Goal: Information Seeking & Learning: Check status

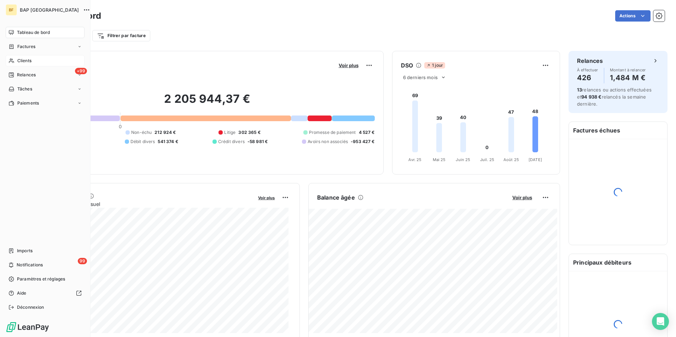
click at [30, 59] on span "Clients" at bounding box center [24, 61] width 14 height 6
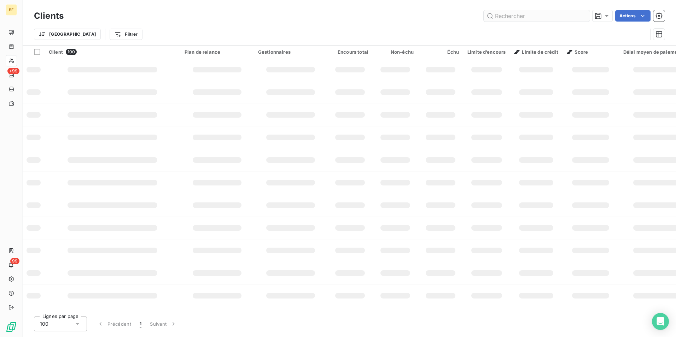
click at [507, 18] on input "text" at bounding box center [537, 15] width 106 height 11
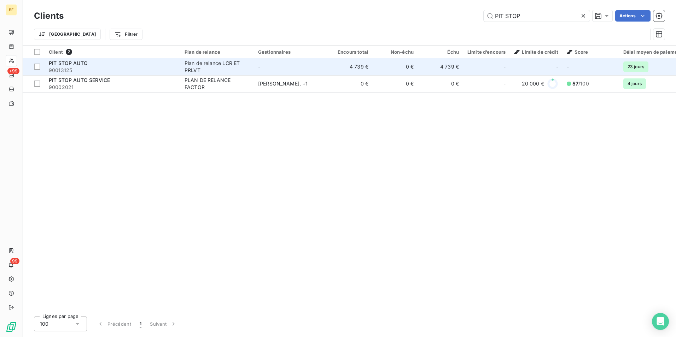
type input "PIT STOP"
click at [169, 69] on span "90013125" at bounding box center [112, 70] width 127 height 7
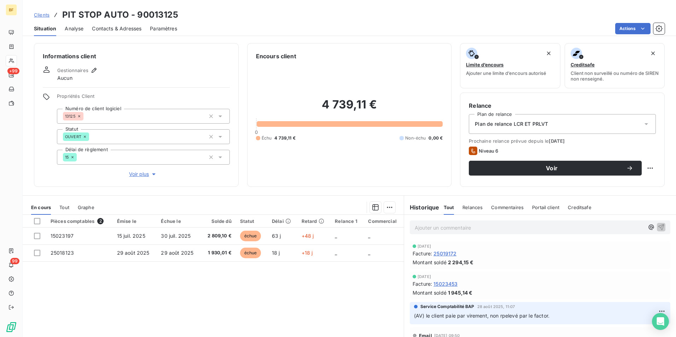
click at [69, 209] on div "En cours Tout Graphe" at bounding box center [213, 207] width 381 height 15
click at [68, 208] on span "Tout" at bounding box center [64, 208] width 10 height 6
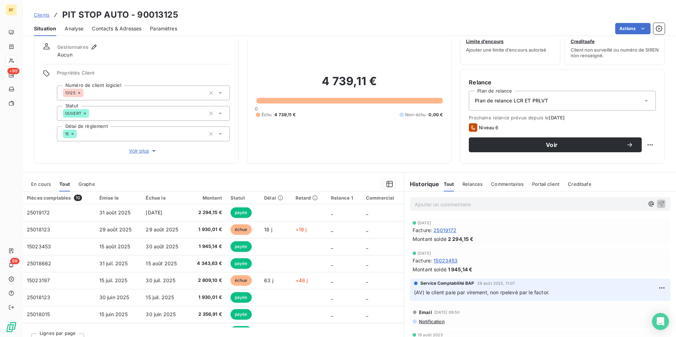
scroll to position [35, 0]
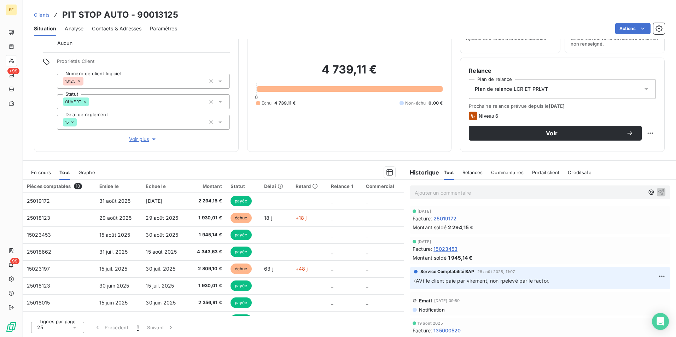
drag, startPoint x: 104, startPoint y: 30, endPoint x: 112, endPoint y: 36, distance: 10.6
click at [104, 30] on span "Contacts & Adresses" at bounding box center [116, 28] width 49 height 7
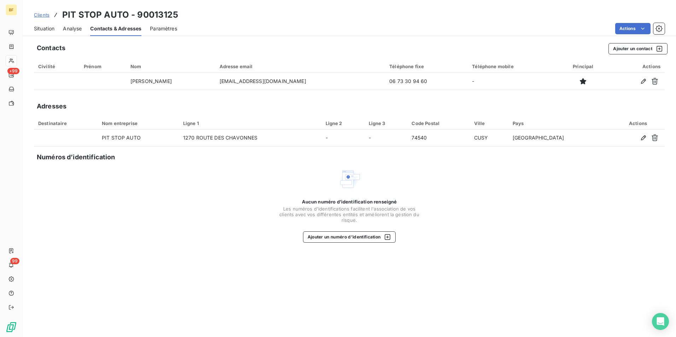
drag, startPoint x: 43, startPoint y: 31, endPoint x: 56, endPoint y: 35, distance: 13.5
click at [43, 31] on span "Situation" at bounding box center [44, 28] width 21 height 7
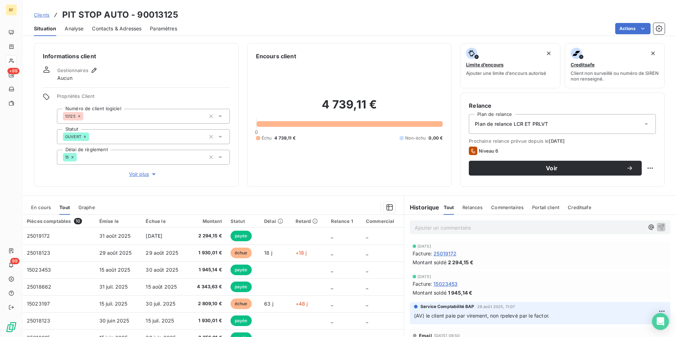
click at [119, 31] on span "Contacts & Adresses" at bounding box center [116, 28] width 49 height 7
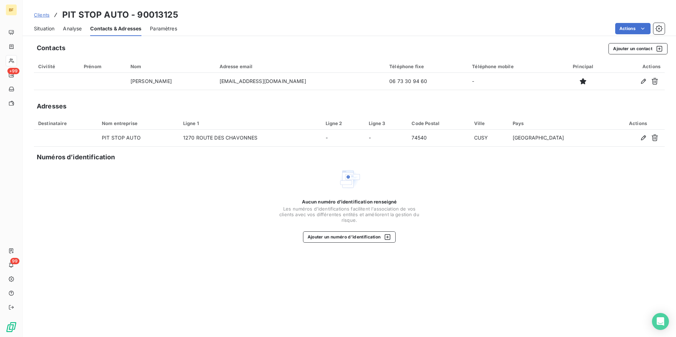
click at [48, 28] on span "Situation" at bounding box center [44, 28] width 21 height 7
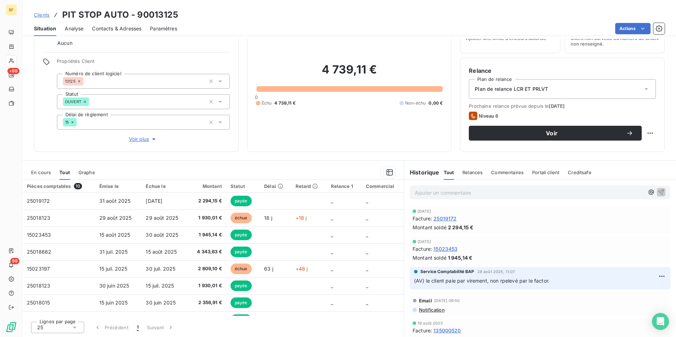
click at [127, 27] on span "Contacts & Adresses" at bounding box center [116, 28] width 49 height 7
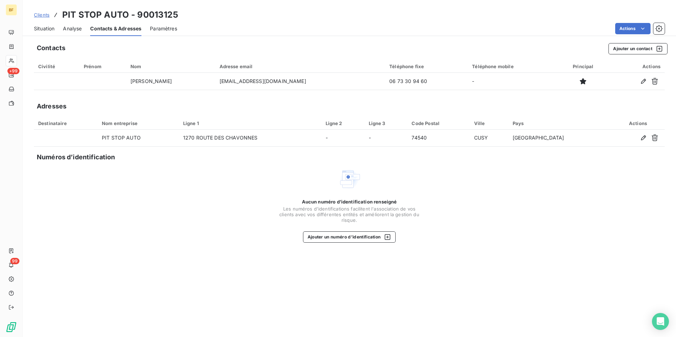
click at [42, 29] on span "Situation" at bounding box center [44, 28] width 21 height 7
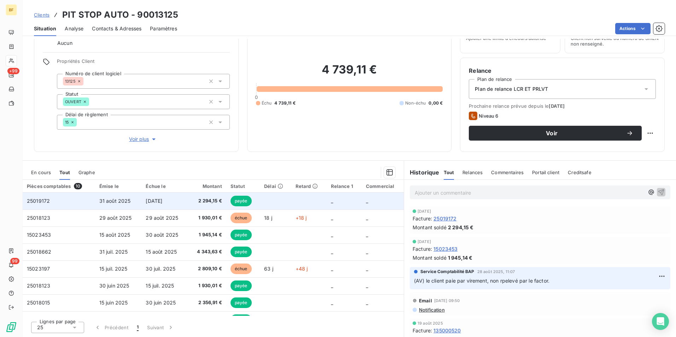
click at [203, 200] on span "2 294,15 €" at bounding box center [207, 201] width 30 height 7
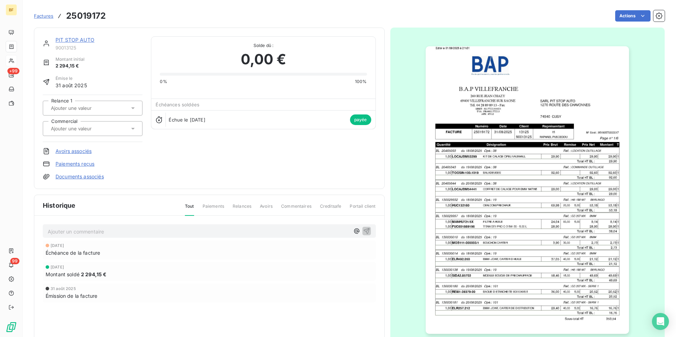
click at [538, 183] on img "button" at bounding box center [527, 190] width 203 height 288
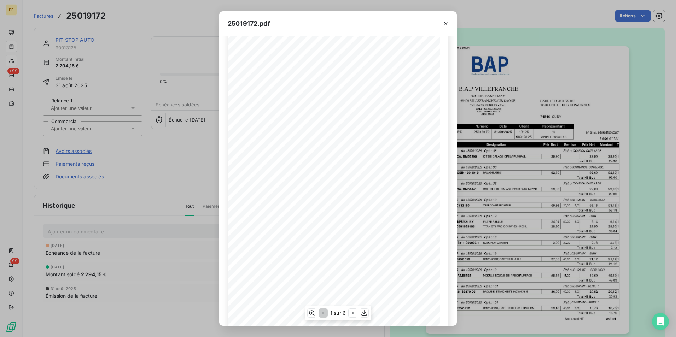
scroll to position [27, 0]
click at [363, 314] on icon "button" at bounding box center [364, 313] width 7 height 7
drag, startPoint x: 446, startPoint y: 25, endPoint x: 179, endPoint y: 0, distance: 268.4
click at [445, 24] on icon "button" at bounding box center [445, 23] width 7 height 7
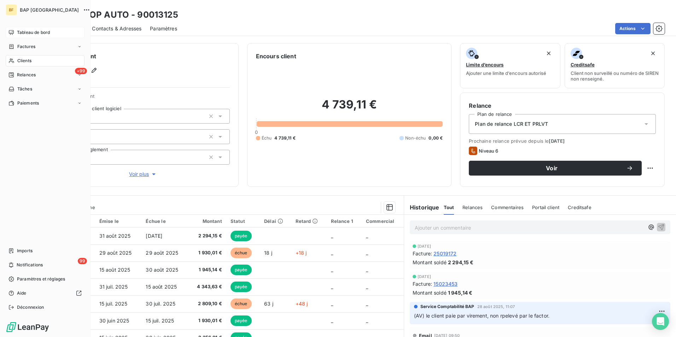
drag, startPoint x: 17, startPoint y: 33, endPoint x: 24, endPoint y: 37, distance: 8.2
click at [17, 33] on span "Tableau de bord" at bounding box center [33, 32] width 33 height 6
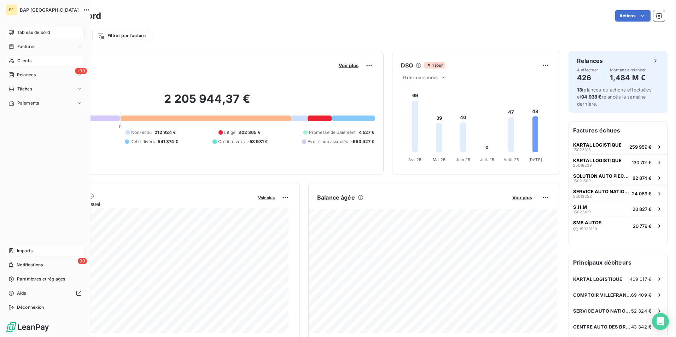
click at [28, 252] on span "Imports" at bounding box center [25, 251] width 16 height 6
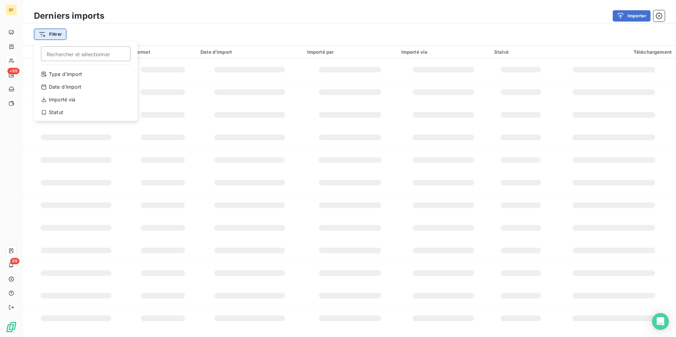
click at [47, 35] on html "BF +99 99 Derniers imports Importer Filtrer Rechercher et sélectionner Type d’i…" at bounding box center [338, 168] width 676 height 337
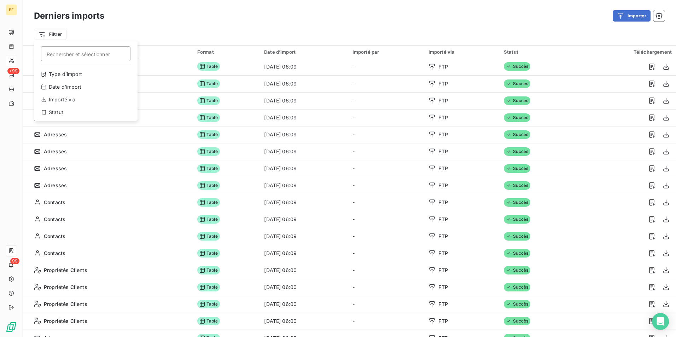
click at [326, 16] on html "BF +99 99 Derniers imports Importer Filtrer Rechercher et sélectionner Type d’i…" at bounding box center [338, 168] width 676 height 337
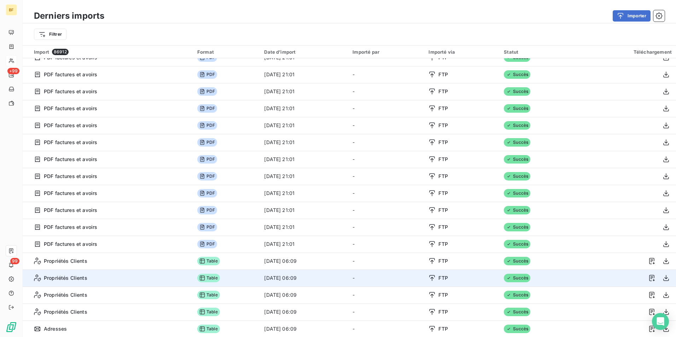
scroll to position [1418, 0]
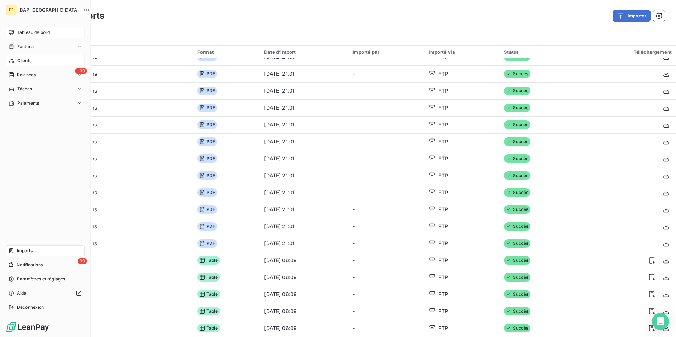
click at [29, 32] on span "Tableau de bord" at bounding box center [33, 32] width 33 height 6
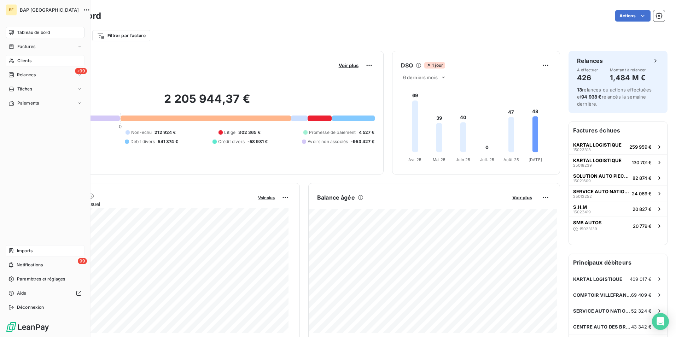
click at [18, 63] on span "Clients" at bounding box center [24, 61] width 14 height 6
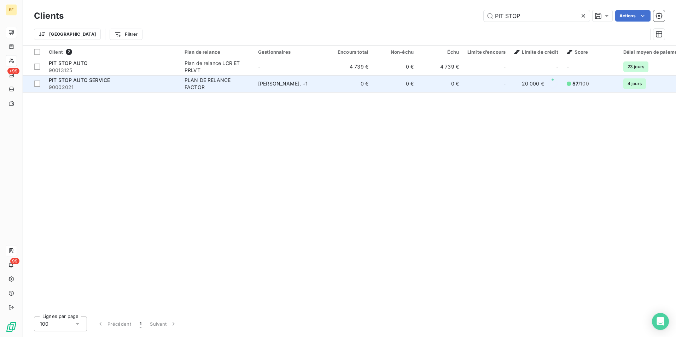
click at [170, 75] on td "PIT STOP AUTO SERVICE 90002021" at bounding box center [113, 83] width 136 height 17
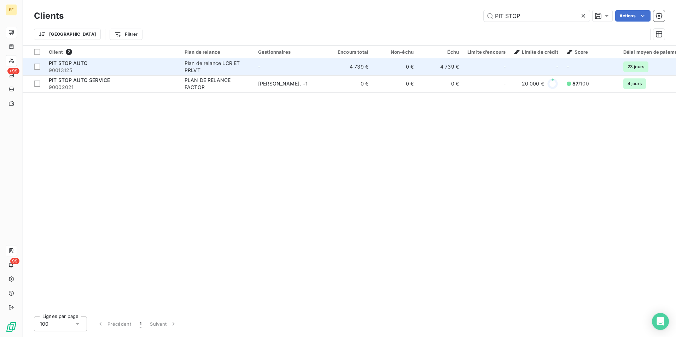
click at [182, 65] on td "Plan de relance LCR ET PRLVT" at bounding box center [217, 66] width 74 height 17
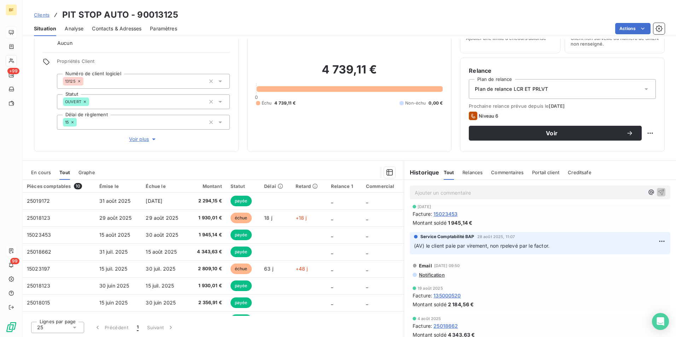
scroll to position [35, 0]
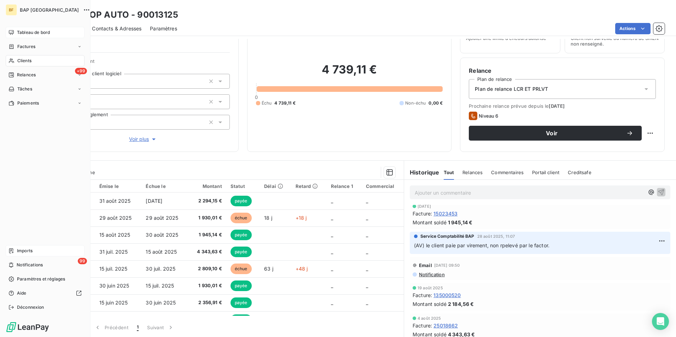
click at [19, 60] on span "Clients" at bounding box center [24, 61] width 14 height 6
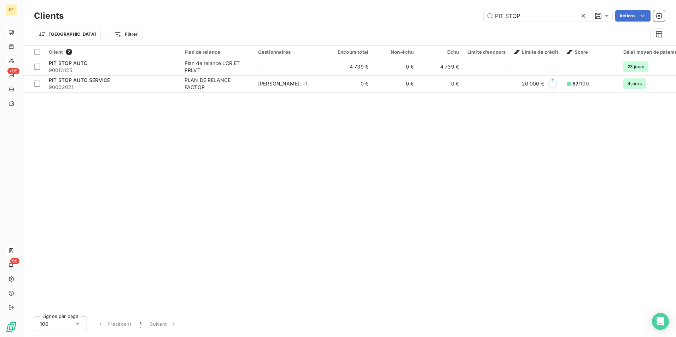
drag, startPoint x: 544, startPoint y: 16, endPoint x: 440, endPoint y: 4, distance: 104.9
click at [440, 4] on div "Clients PIT STOP Actions Trier Filtrer" at bounding box center [349, 22] width 653 height 45
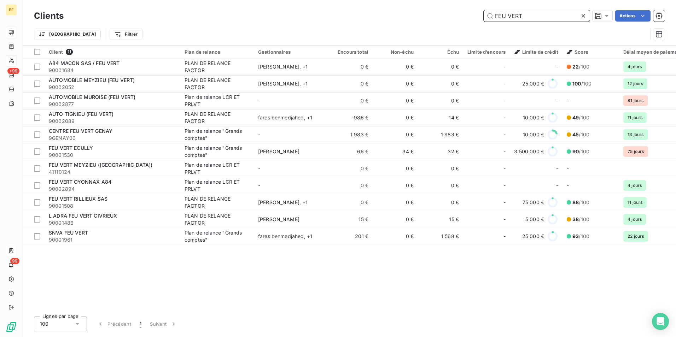
drag, startPoint x: 534, startPoint y: 16, endPoint x: 407, endPoint y: 11, distance: 127.4
click at [433, 7] on div "Clients FEU VERT Actions Trier Filtrer" at bounding box center [349, 22] width 653 height 45
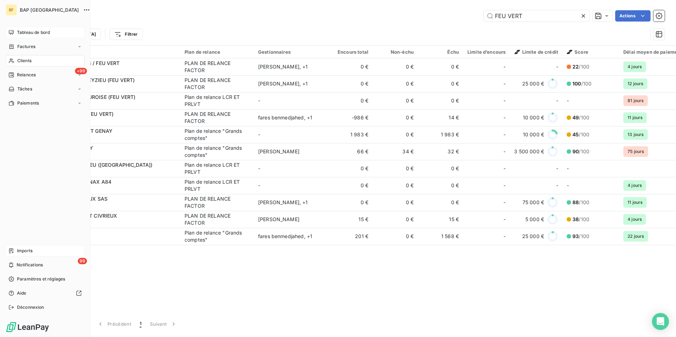
click at [12, 61] on icon at bounding box center [11, 61] width 6 height 6
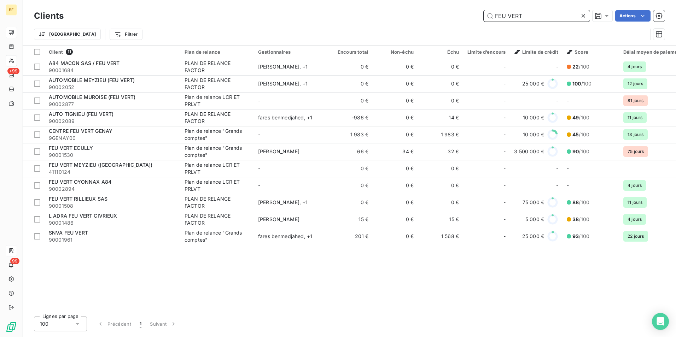
click at [528, 21] on input "FEU VERT" at bounding box center [537, 15] width 106 height 11
drag, startPoint x: 531, startPoint y: 16, endPoint x: 446, endPoint y: 11, distance: 85.3
click at [446, 11] on div "FEU VERT Actions" at bounding box center [368, 15] width 592 height 11
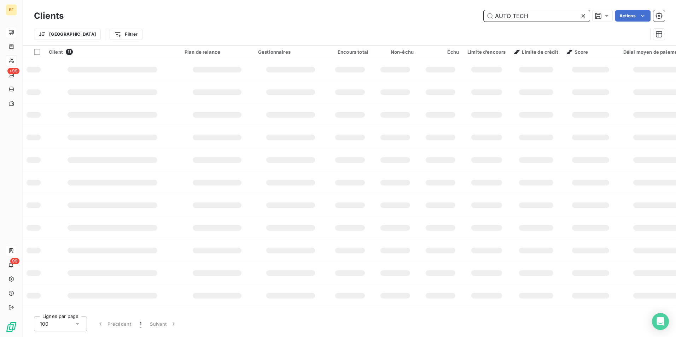
type input "AUTO TECH"
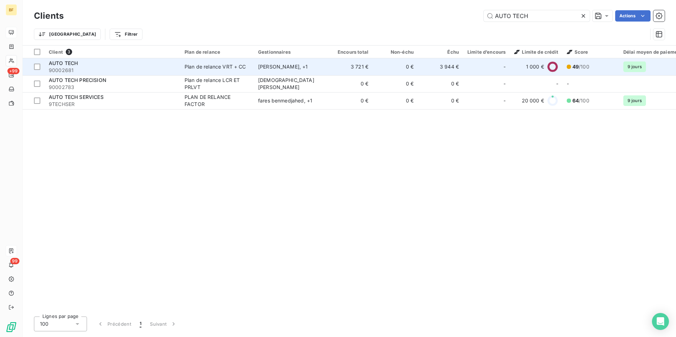
click at [172, 70] on span "90002681" at bounding box center [112, 70] width 127 height 7
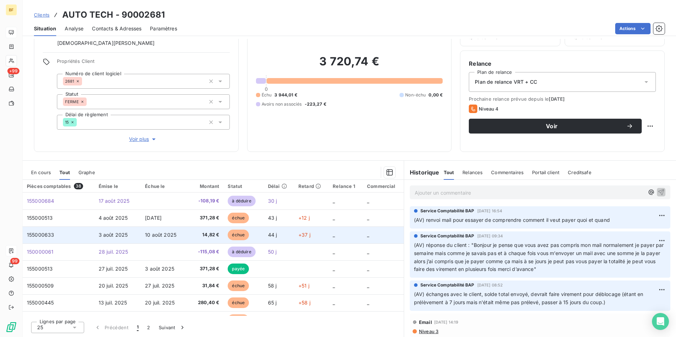
click at [194, 236] on span "14,82 €" at bounding box center [206, 235] width 28 height 7
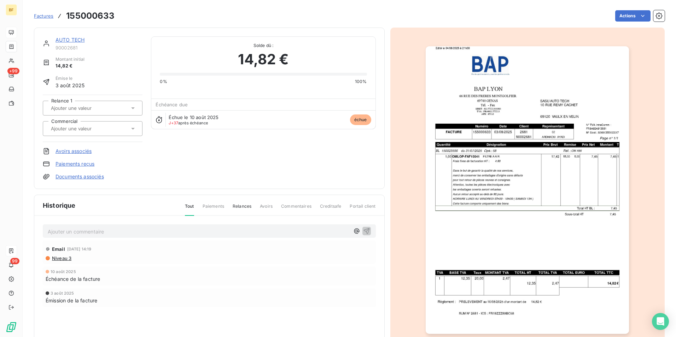
click at [567, 199] on img "button" at bounding box center [527, 190] width 203 height 288
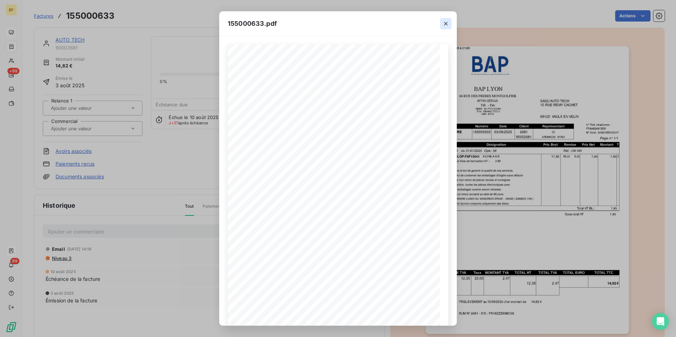
drag, startPoint x: 448, startPoint y: 24, endPoint x: 443, endPoint y: 24, distance: 4.6
click at [447, 24] on icon "button" at bounding box center [445, 23] width 7 height 7
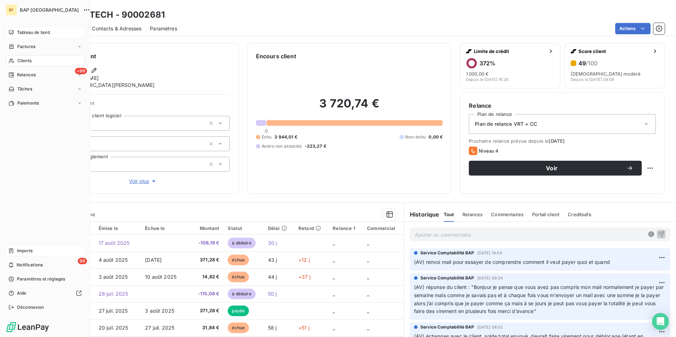
click at [20, 60] on span "Clients" at bounding box center [24, 61] width 14 height 6
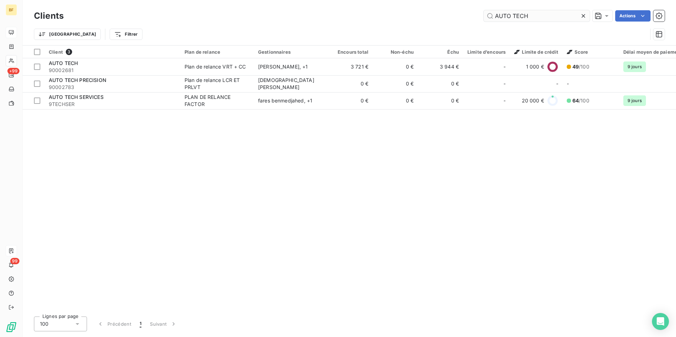
drag, startPoint x: 553, startPoint y: 22, endPoint x: 532, endPoint y: 18, distance: 20.7
click at [532, 18] on div "Clients AUTO TECH Actions" at bounding box center [349, 15] width 631 height 15
click at [542, 13] on input "AUTO TECH" at bounding box center [537, 15] width 106 height 11
drag, startPoint x: 545, startPoint y: 13, endPoint x: 391, endPoint y: 17, distance: 154.5
click at [391, 17] on div "AUTO TECH Actions" at bounding box center [368, 15] width 592 height 11
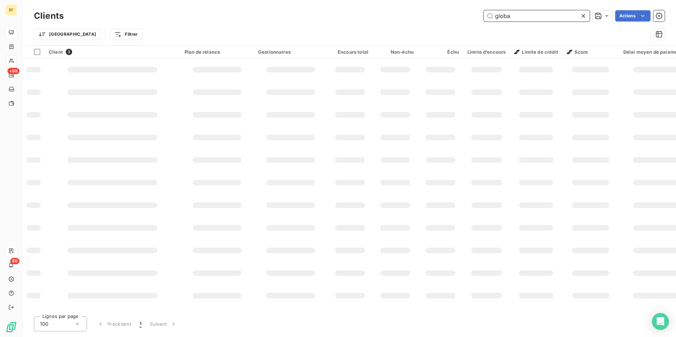
type input "global"
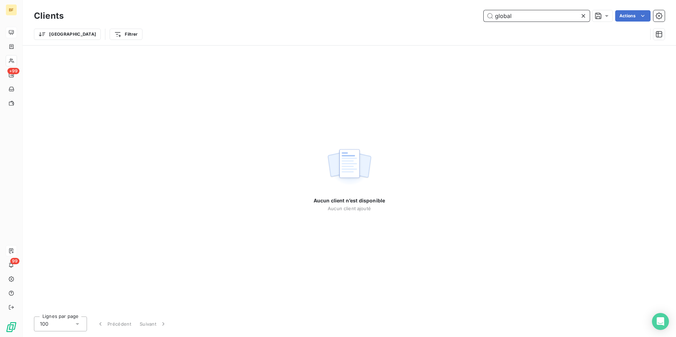
drag, startPoint x: 544, startPoint y: 14, endPoint x: 450, endPoint y: 22, distance: 94.4
click at [450, 22] on div "Clients global Actions" at bounding box center [349, 15] width 631 height 15
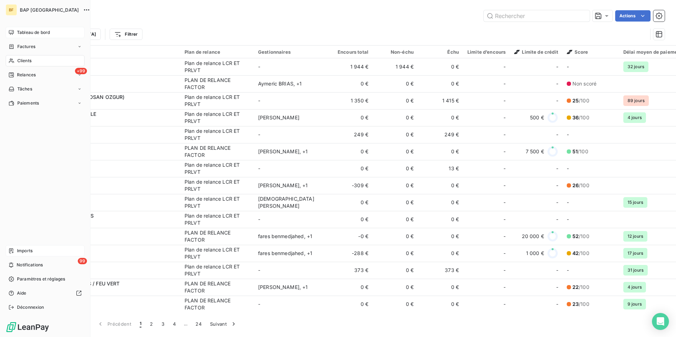
drag, startPoint x: 25, startPoint y: 48, endPoint x: 423, endPoint y: 21, distance: 398.9
click at [25, 48] on span "Factures" at bounding box center [26, 46] width 18 height 6
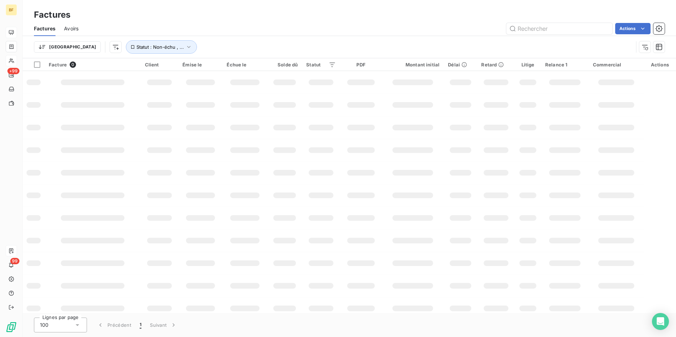
click at [529, 16] on div "Factures" at bounding box center [349, 14] width 653 height 13
click at [533, 25] on input "text" at bounding box center [559, 28] width 106 height 11
paste input "95003159"
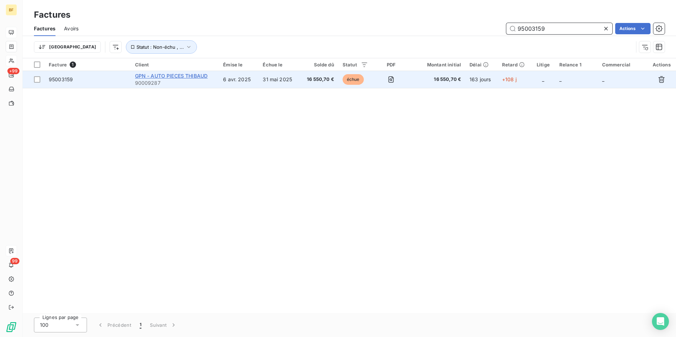
type input "95003159"
click at [175, 75] on span "GPN - AUTO PIECES THIBAUD" at bounding box center [171, 76] width 73 height 6
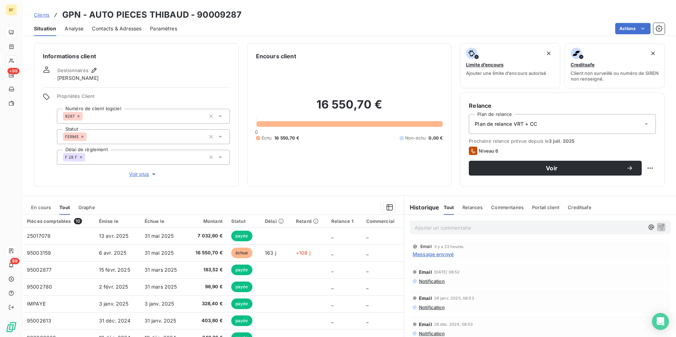
click at [441, 223] on div "Ajouter un commentaire ﻿" at bounding box center [529, 228] width 229 height 10
click at [441, 224] on p "Ajouter un commentaire ﻿" at bounding box center [529, 227] width 229 height 9
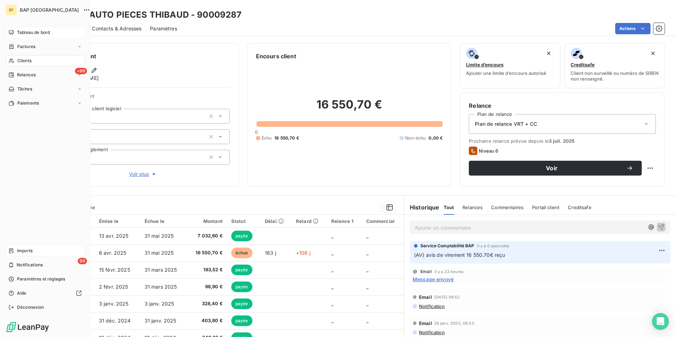
click at [14, 58] on div "Clients" at bounding box center [45, 60] width 79 height 11
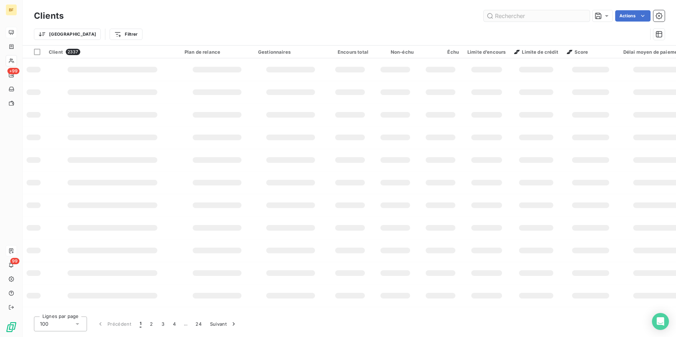
click at [529, 14] on input "text" at bounding box center [537, 15] width 106 height 11
click at [526, 14] on input "text" at bounding box center [537, 15] width 106 height 11
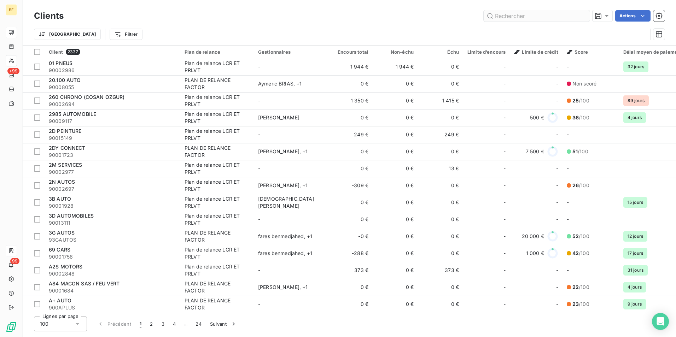
click at [523, 15] on input "text" at bounding box center [537, 15] width 106 height 11
click at [522, 15] on input "text" at bounding box center [537, 15] width 106 height 11
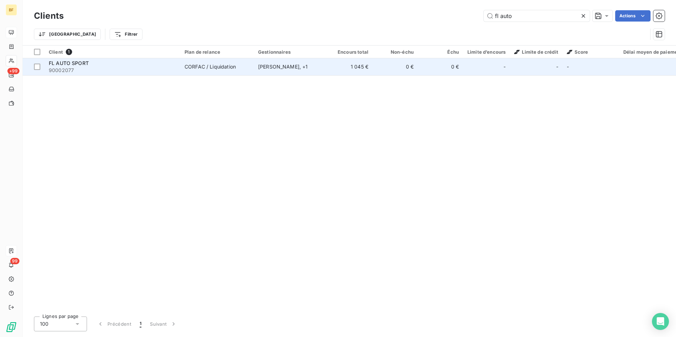
type input "fl auto"
click at [150, 63] on div "FL AUTO SPORT" at bounding box center [112, 63] width 127 height 7
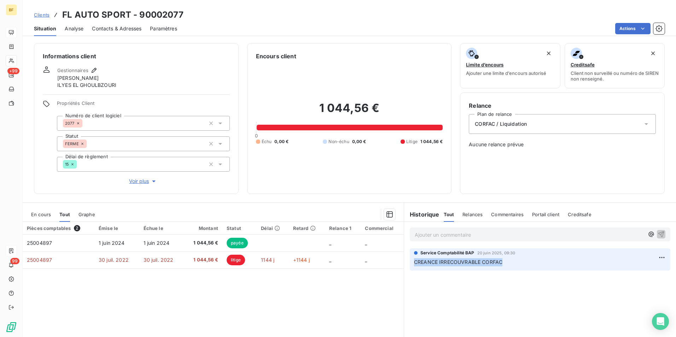
drag, startPoint x: 510, startPoint y: 262, endPoint x: 408, endPoint y: 264, distance: 102.2
click at [410, 264] on div "Service Comptabilité BAP [DATE] 09:30 CREANCE IRRECOUVRABLE CORFAC" at bounding box center [540, 260] width 261 height 22
click at [244, 295] on div "Pièces comptables 2 Émise le Échue le Montant Statut Délai Retard Relance 1 Com…" at bounding box center [213, 290] width 381 height 136
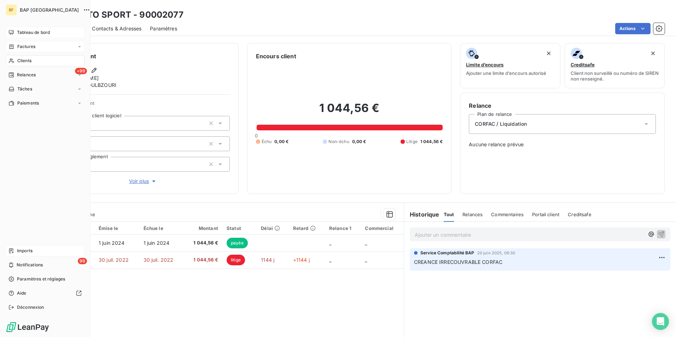
drag, startPoint x: 27, startPoint y: 58, endPoint x: 67, endPoint y: 49, distance: 40.6
click at [27, 58] on span "Clients" at bounding box center [24, 61] width 14 height 6
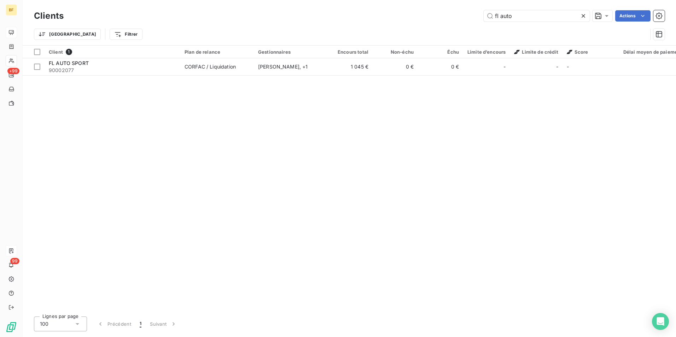
drag, startPoint x: 519, startPoint y: 17, endPoint x: 454, endPoint y: 12, distance: 65.2
click at [454, 12] on div "fl auto Actions" at bounding box center [368, 15] width 592 height 11
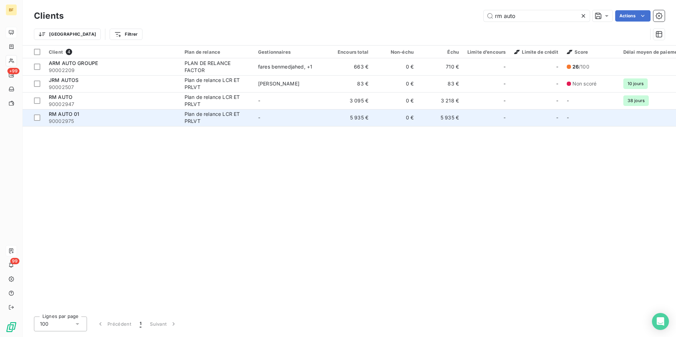
type input "rm auto"
click at [126, 120] on span "90002975" at bounding box center [112, 121] width 127 height 7
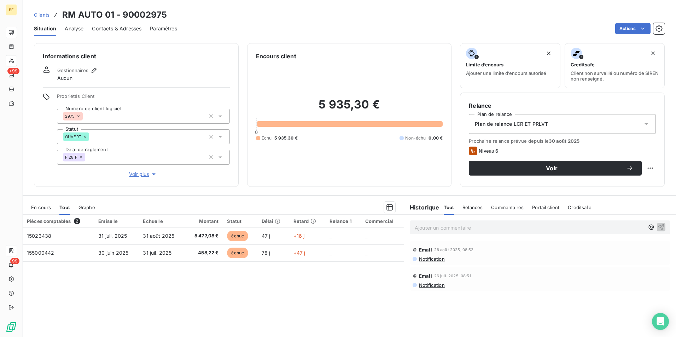
click at [134, 24] on div "Contacts & Adresses" at bounding box center [116, 28] width 49 height 15
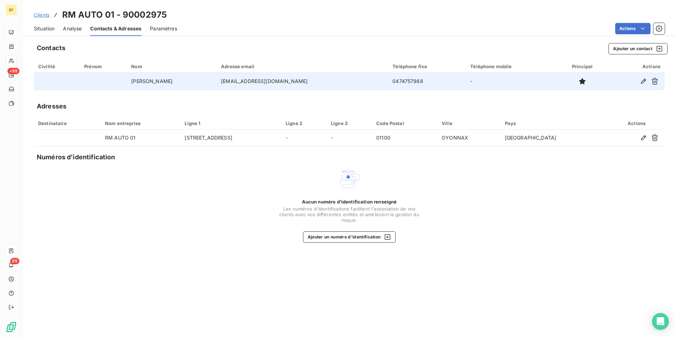
drag, startPoint x: 299, startPoint y: 81, endPoint x: 232, endPoint y: 87, distance: 67.8
click at [232, 87] on tr "[PERSON_NAME] [PERSON_NAME][EMAIL_ADDRESS][DOMAIN_NAME] 0474757988 -" at bounding box center [349, 81] width 631 height 17
copy tr "[EMAIL_ADDRESS][DOMAIN_NAME]"
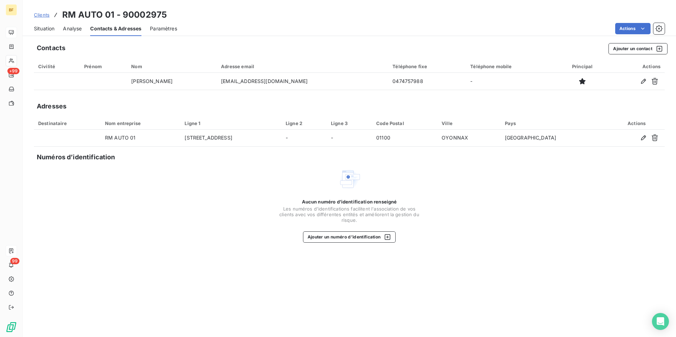
drag, startPoint x: 187, startPoint y: 191, endPoint x: 60, endPoint y: 60, distance: 181.5
click at [184, 188] on div "Aucun numéro d’identification renseigné Les numéros d'identifications faciliten…" at bounding box center [349, 205] width 631 height 75
click at [46, 29] on span "Situation" at bounding box center [44, 28] width 21 height 7
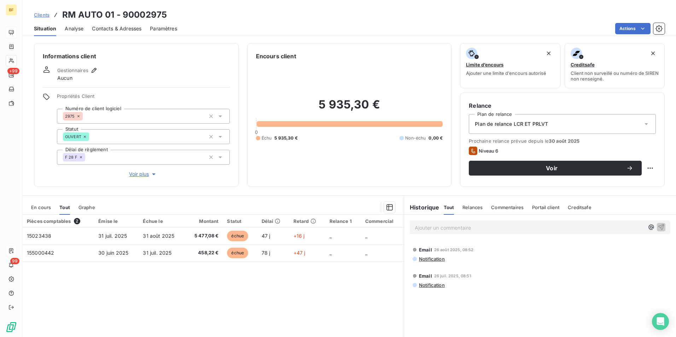
click at [466, 228] on p "Ajouter un commentaire ﻿" at bounding box center [529, 227] width 229 height 9
click at [525, 230] on p "(AV) devait avoir sa traite de présentée" at bounding box center [529, 227] width 229 height 8
click at [481, 227] on span "(AV) devait avoir sa traite de présentée" at bounding box center [461, 227] width 93 height 6
click at [522, 228] on p "(AV) devait avoir sa traite de représentée" at bounding box center [529, 227] width 229 height 8
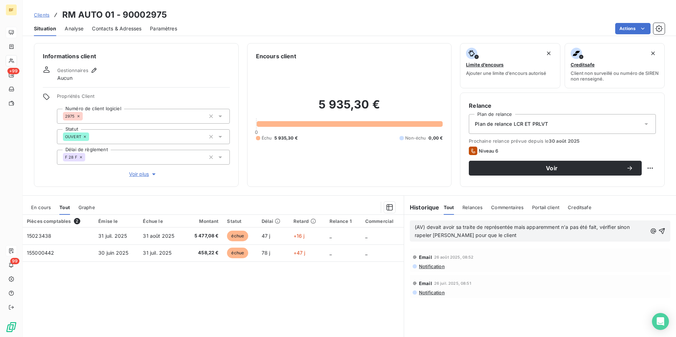
click at [420, 237] on span "(AV) devait avoir sa traite de représentée mais apparemment n'a pas été fait, v…" at bounding box center [523, 231] width 216 height 14
click at [511, 233] on p "(AV) devait avoir sa traite de représentée mais apparemment n'a pas été fait, v…" at bounding box center [531, 231] width 232 height 16
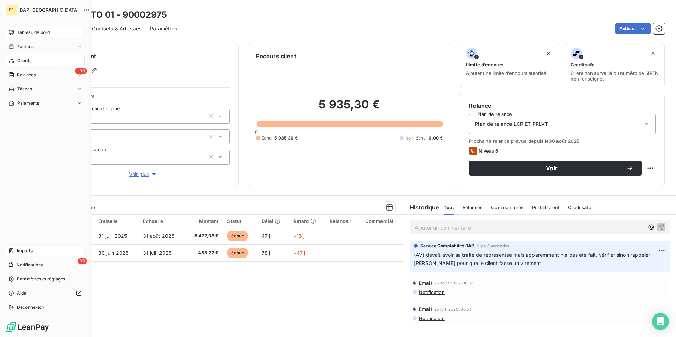
click at [22, 60] on span "Clients" at bounding box center [24, 61] width 14 height 6
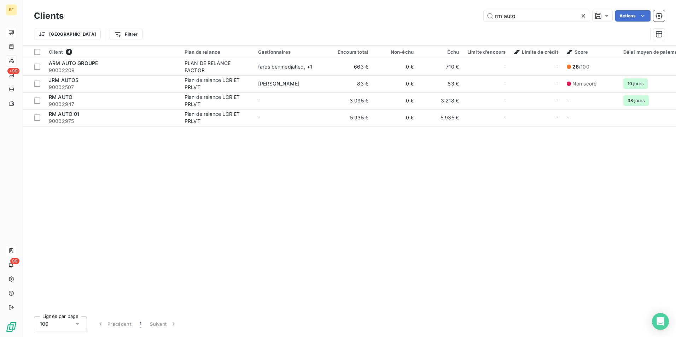
drag, startPoint x: 535, startPoint y: 19, endPoint x: 431, endPoint y: 7, distance: 104.9
click at [433, 9] on div "Clients rm auto Actions" at bounding box center [349, 15] width 631 height 15
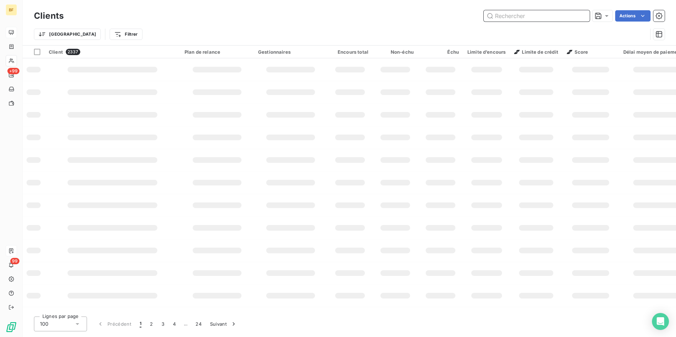
click at [515, 16] on input "text" at bounding box center [537, 15] width 106 height 11
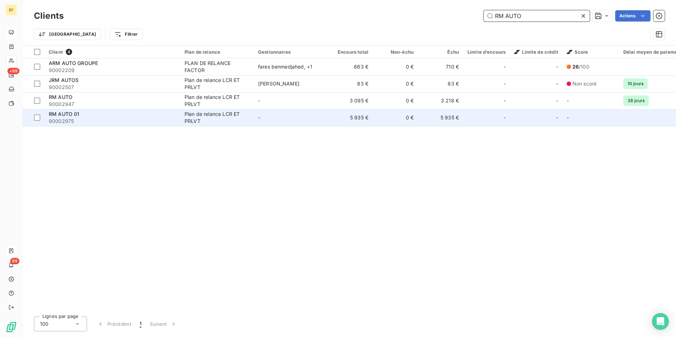
type input "RM AUTO"
click at [81, 117] on div "RM AUTO 01" at bounding box center [112, 114] width 127 height 7
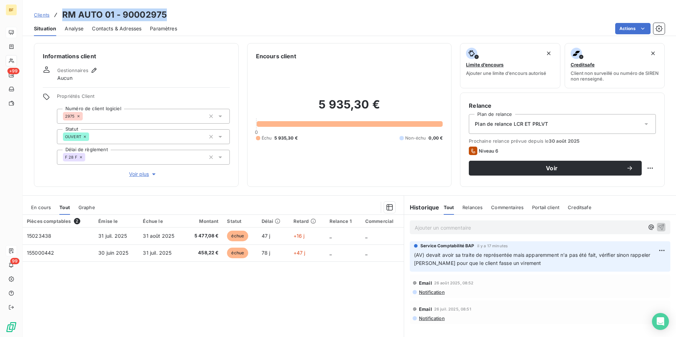
drag, startPoint x: 139, startPoint y: 16, endPoint x: 62, endPoint y: 18, distance: 76.8
click at [62, 18] on div "Clients RM AUTO 01 - 90002975" at bounding box center [349, 14] width 653 height 13
copy h3 "RM AUTO 01 - 90002975"
drag, startPoint x: 473, startPoint y: 228, endPoint x: 473, endPoint y: 235, distance: 7.1
click at [473, 228] on p "Ajouter un commentaire ﻿" at bounding box center [529, 227] width 229 height 9
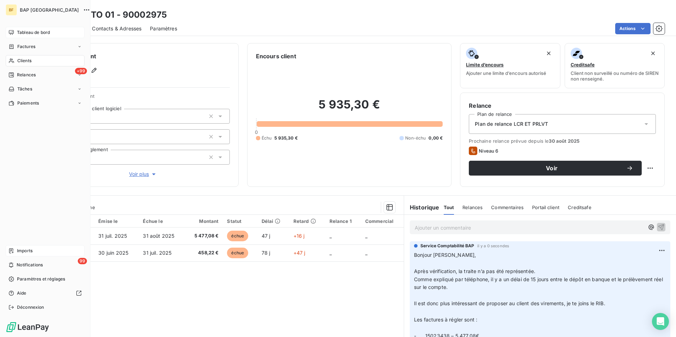
click at [21, 61] on span "Clients" at bounding box center [24, 61] width 14 height 6
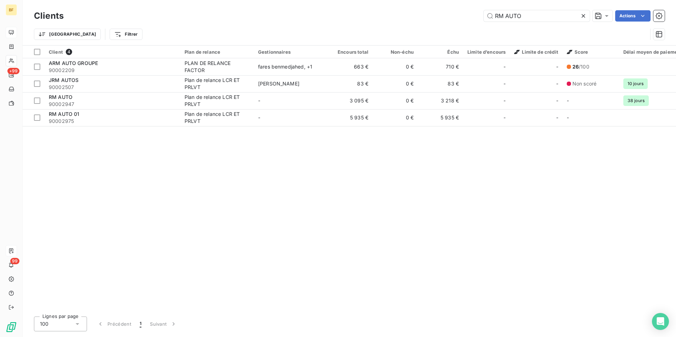
drag, startPoint x: 540, startPoint y: 18, endPoint x: 413, endPoint y: 1, distance: 127.7
click at [419, 2] on div "Clients RM AUTO Actions Trier Filtrer" at bounding box center [349, 22] width 653 height 45
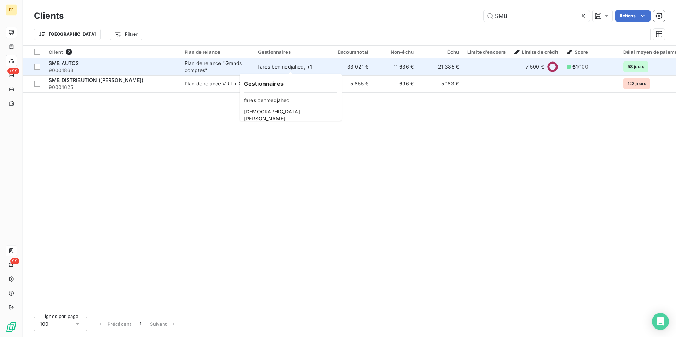
type input "SMB"
click at [281, 70] on div "fares benmedjahed , + 1" at bounding box center [290, 66] width 65 height 7
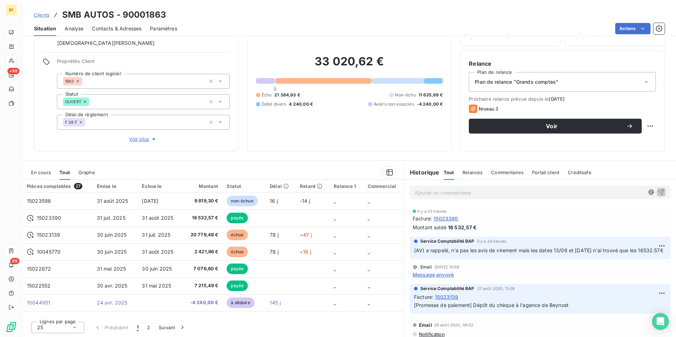
click at [127, 31] on span "Contacts & Adresses" at bounding box center [116, 28] width 49 height 7
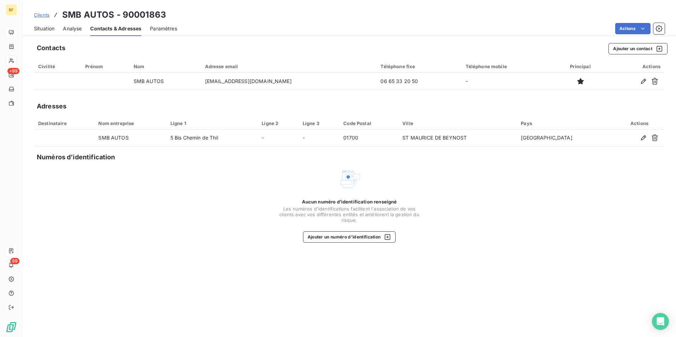
click at [52, 27] on span "Situation" at bounding box center [44, 28] width 21 height 7
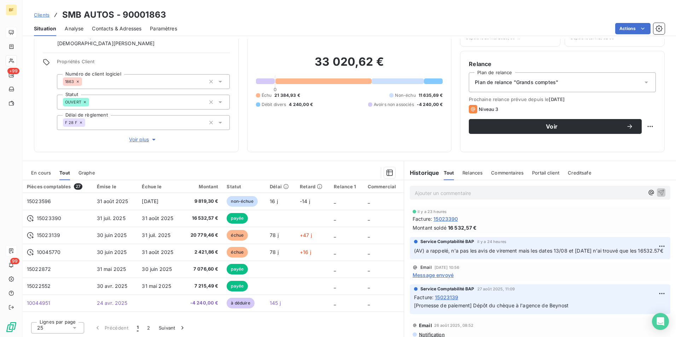
scroll to position [42, 0]
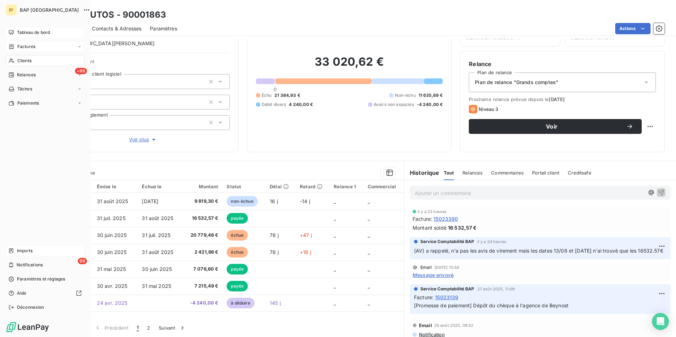
click at [31, 47] on span "Factures" at bounding box center [26, 46] width 18 height 6
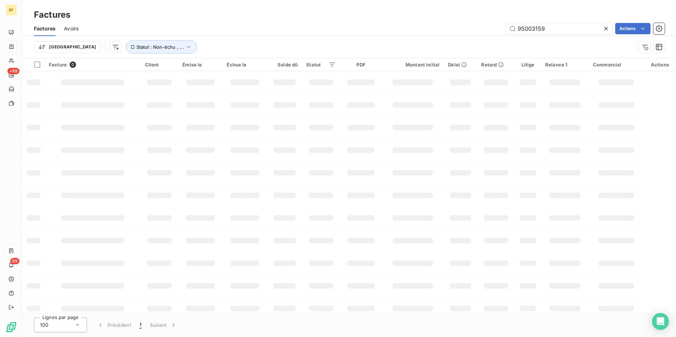
drag, startPoint x: 548, startPoint y: 26, endPoint x: 440, endPoint y: 26, distance: 107.8
click at [440, 26] on div "95003159 Actions" at bounding box center [376, 28] width 578 height 11
type input "15023673"
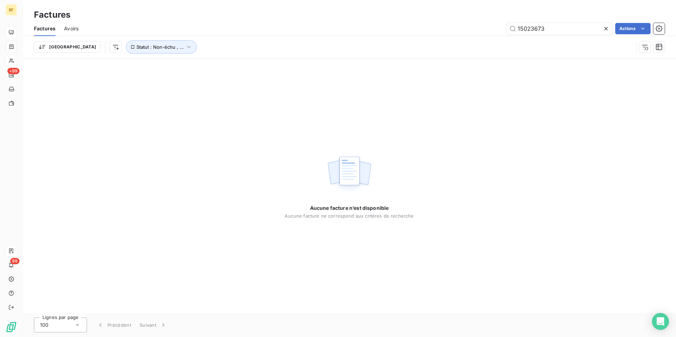
drag, startPoint x: 557, startPoint y: 32, endPoint x: 437, endPoint y: 27, distance: 120.3
click at [437, 27] on div "15023673 Actions" at bounding box center [376, 28] width 578 height 11
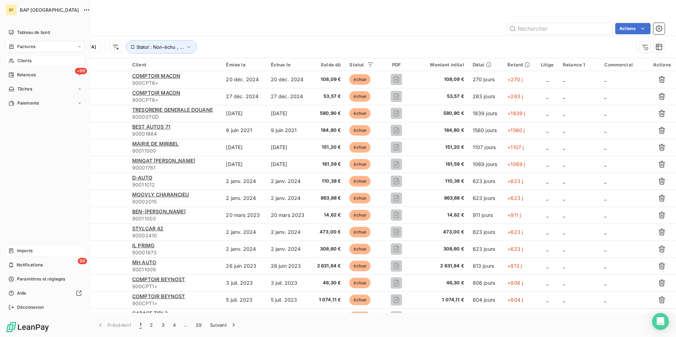
drag, startPoint x: 6, startPoint y: 31, endPoint x: 85, endPoint y: 31, distance: 78.5
click at [7, 31] on div "Tableau de bord" at bounding box center [45, 32] width 79 height 11
